Goal: Transaction & Acquisition: Purchase product/service

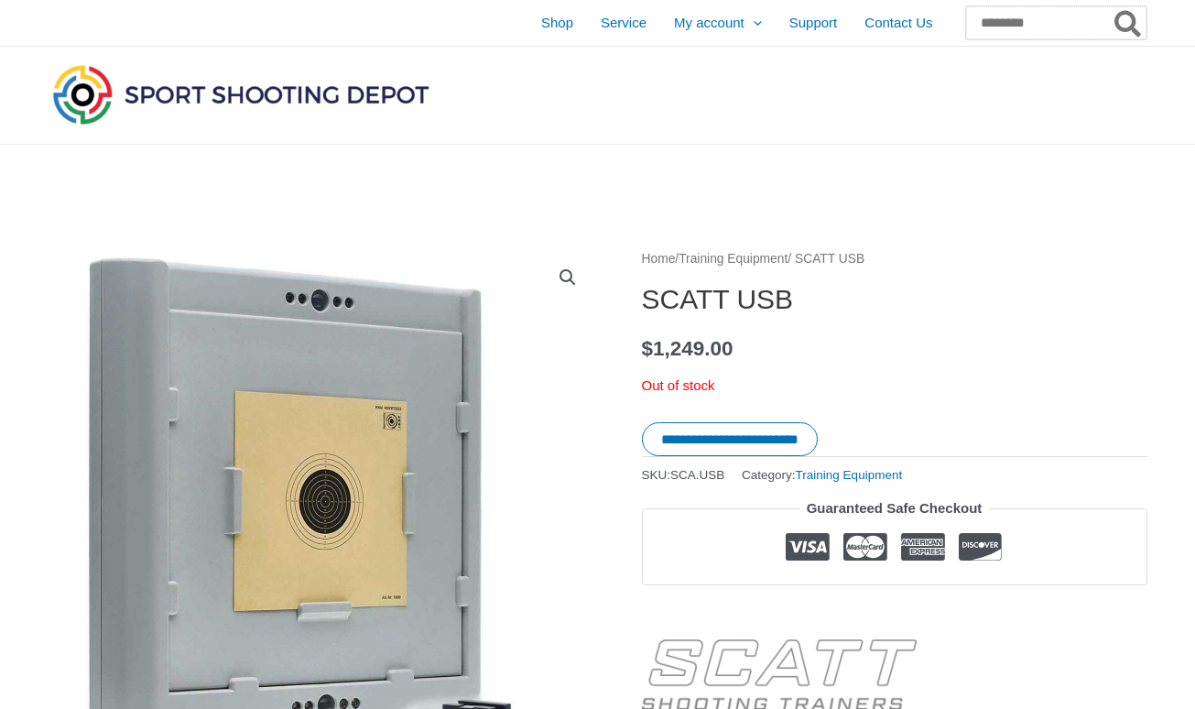
click at [966, 31] on input "Search for:" at bounding box center [1056, 22] width 180 height 33
type input "*****"
click at [1128, 23] on button "Search" at bounding box center [1129, 22] width 36 height 33
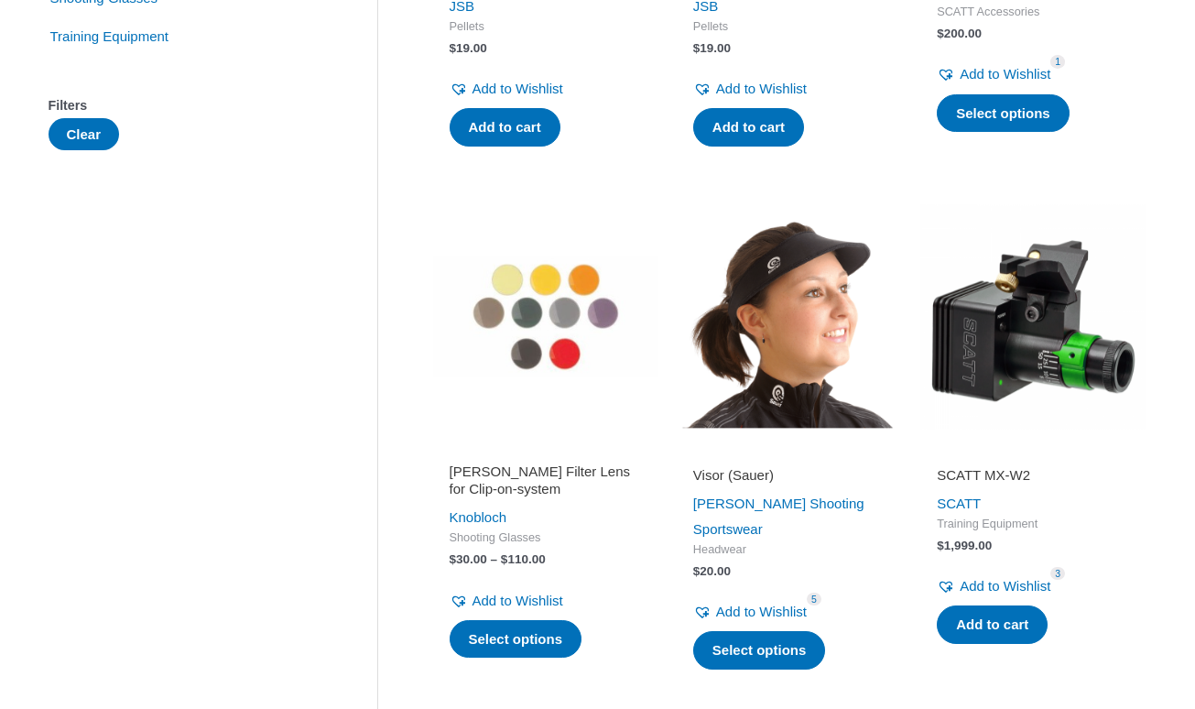
scroll to position [698, 0]
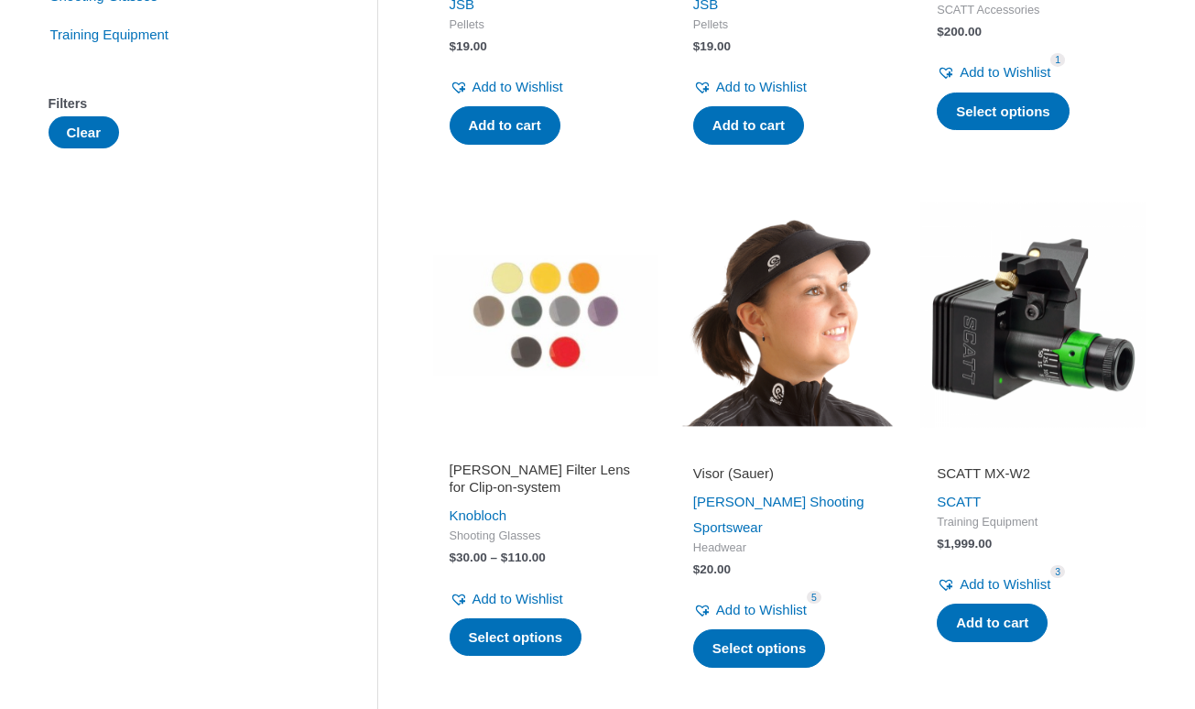
click at [1035, 335] on img at bounding box center [1032, 314] width 225 height 225
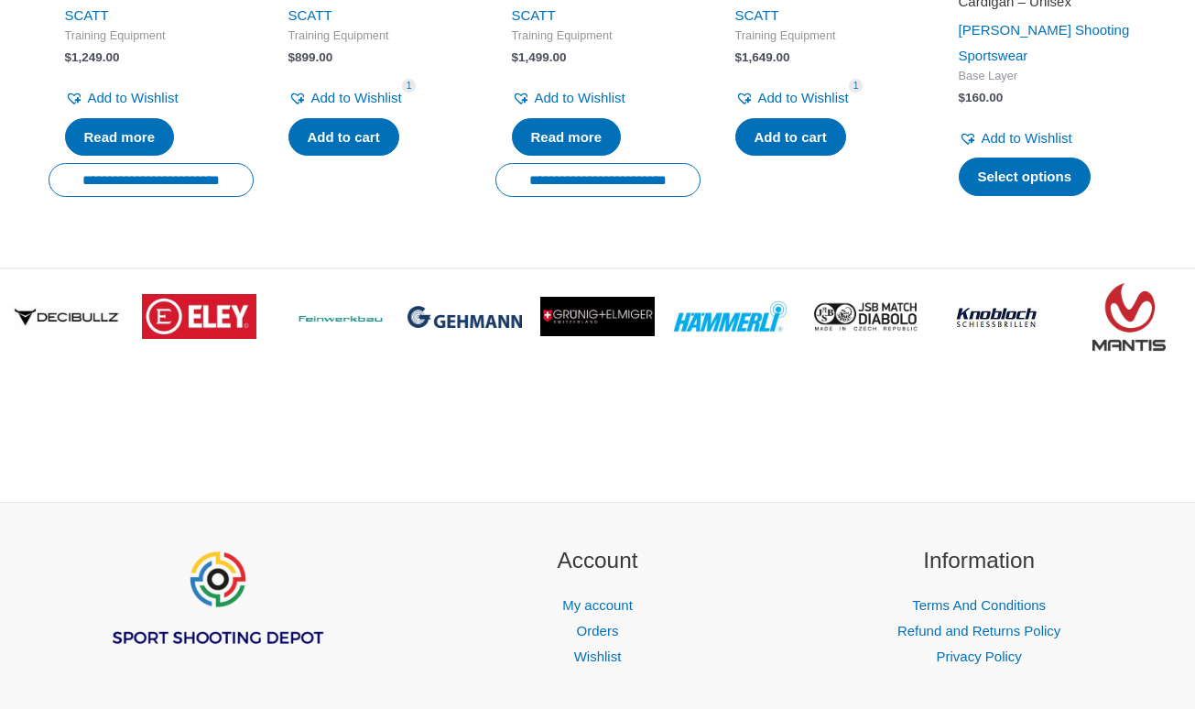
scroll to position [3850, 0]
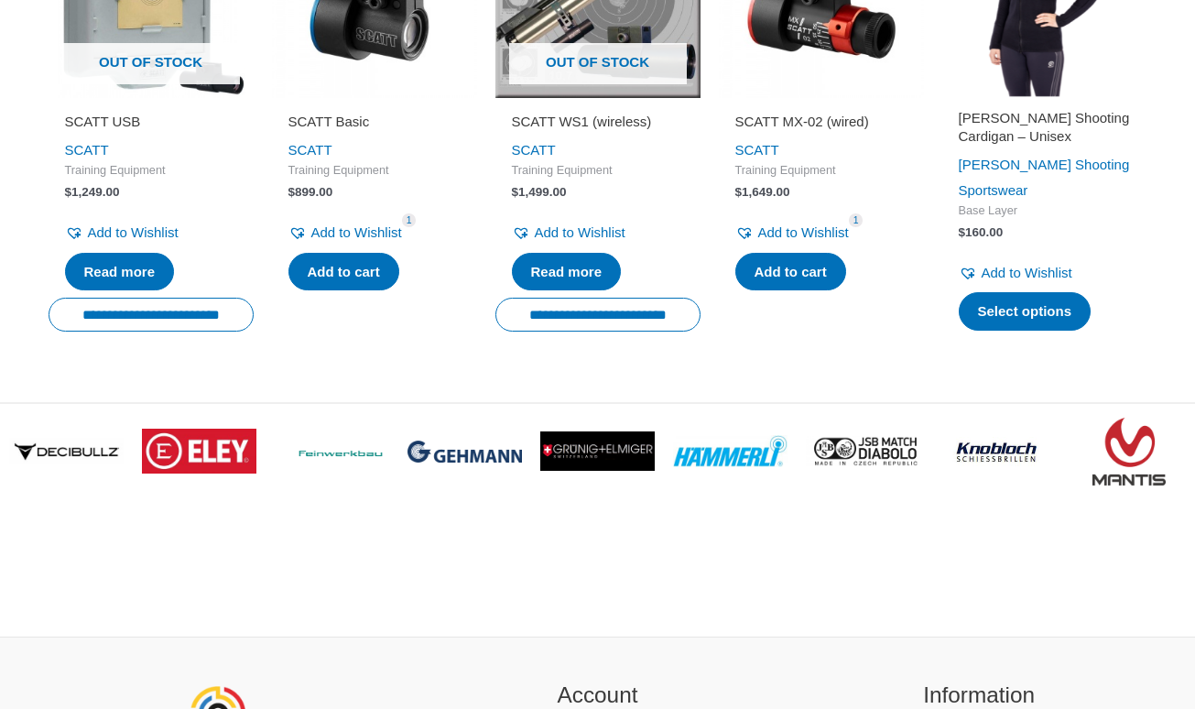
click at [1038, 113] on h2 "[PERSON_NAME] Shooting Cardigan – Unisex" at bounding box center [1045, 127] width 172 height 36
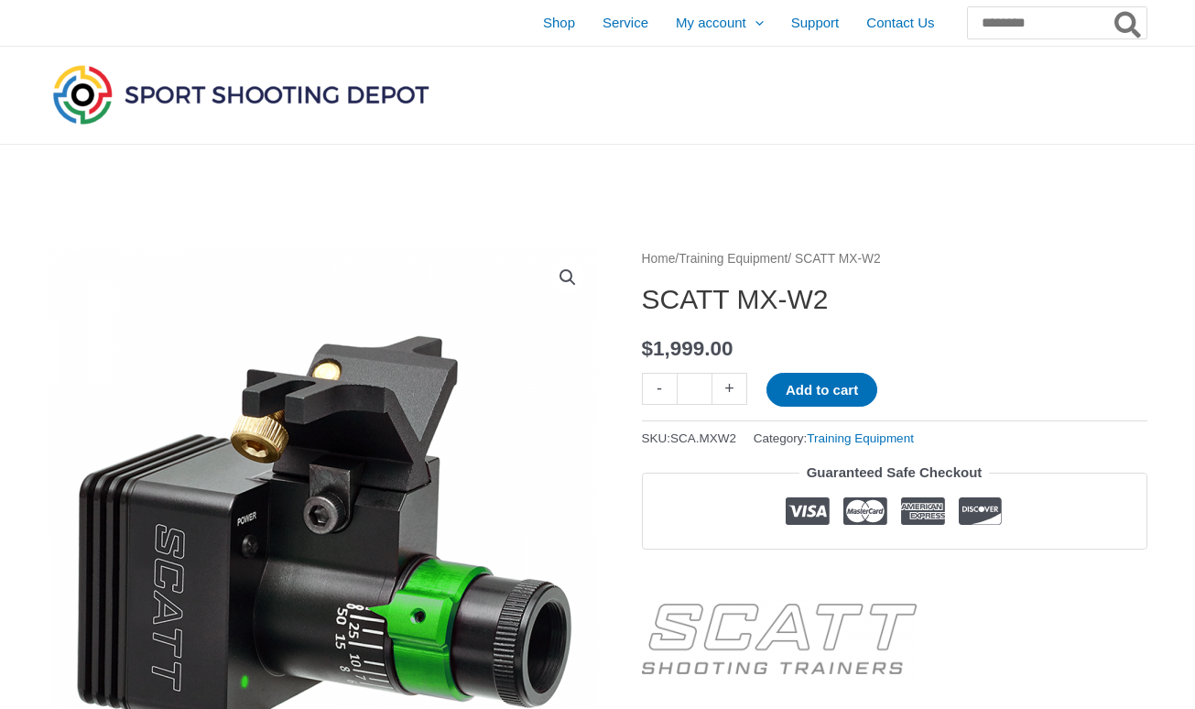
scroll to position [0, 0]
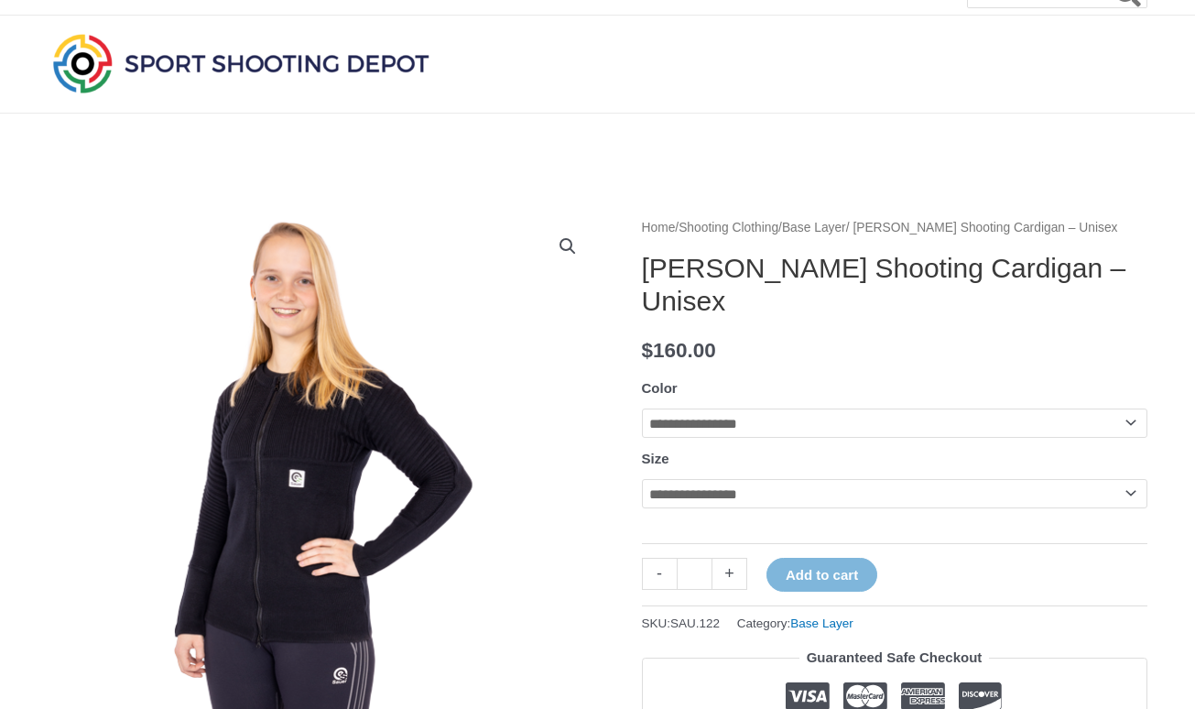
scroll to position [48, 0]
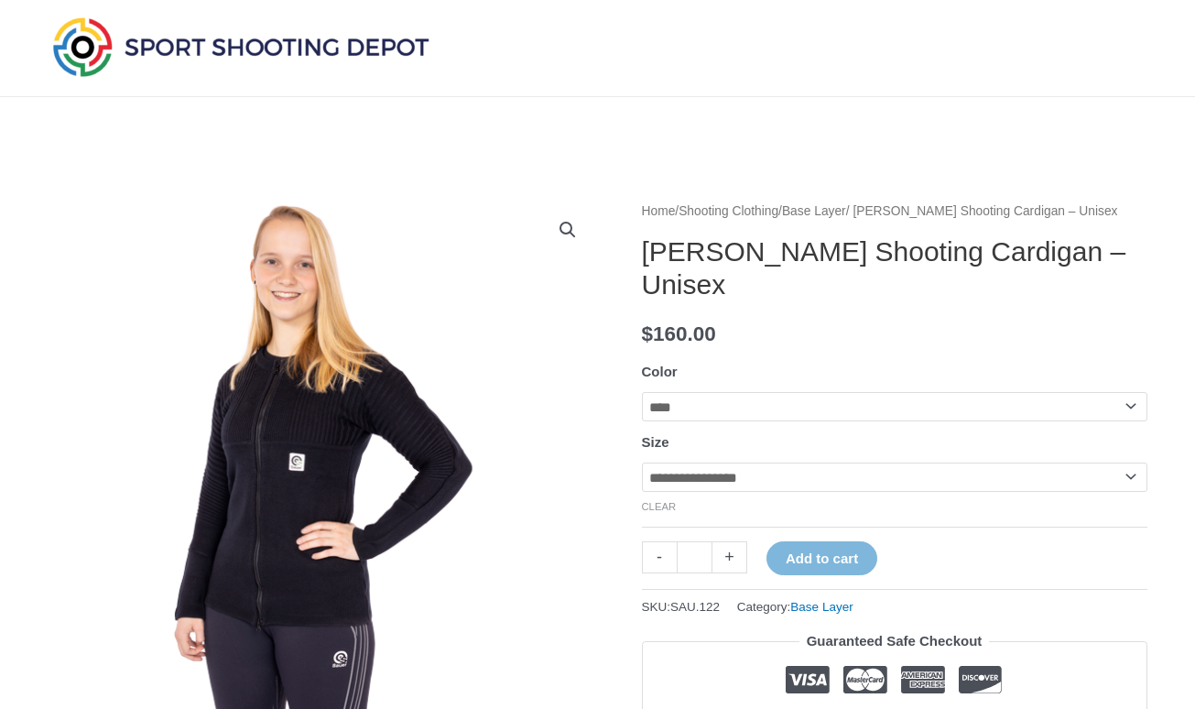
select select "***"
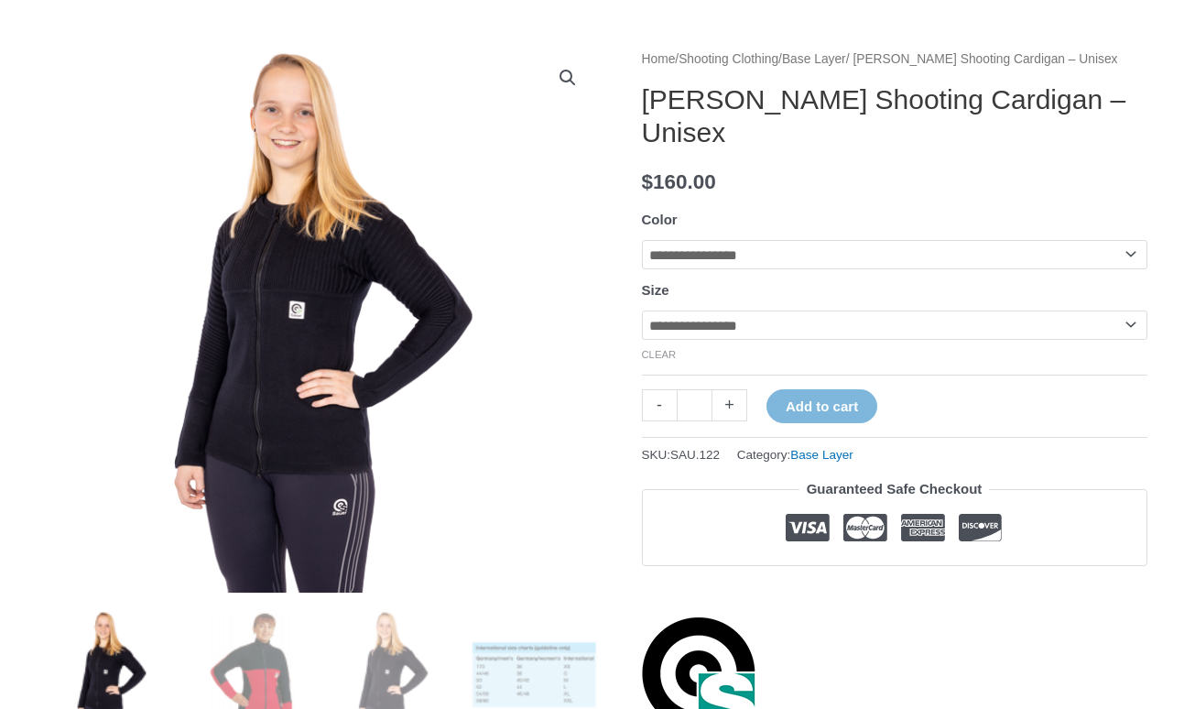
scroll to position [194, 0]
